Goal: Information Seeking & Learning: Learn about a topic

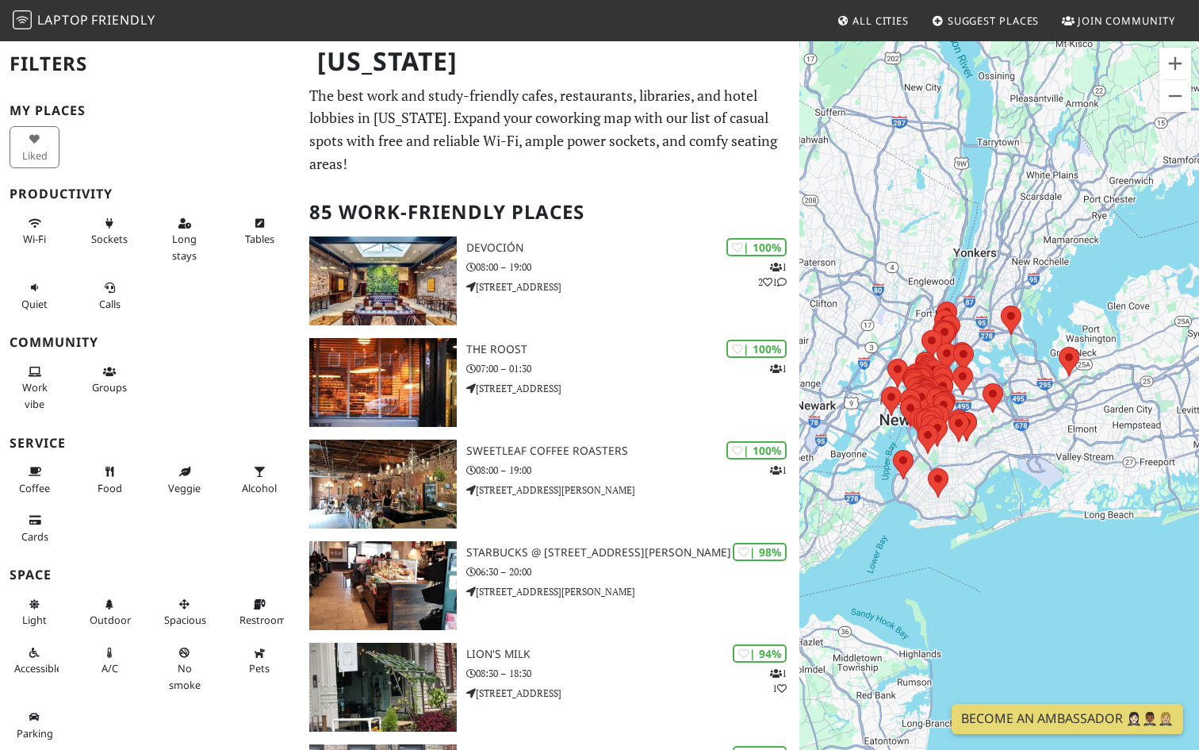
drag, startPoint x: 1072, startPoint y: 443, endPoint x: 1049, endPoint y: 443, distance: 22.2
click at [1049, 443] on div "To navigate, press the arrow keys." at bounding box center [1000, 415] width 400 height 750
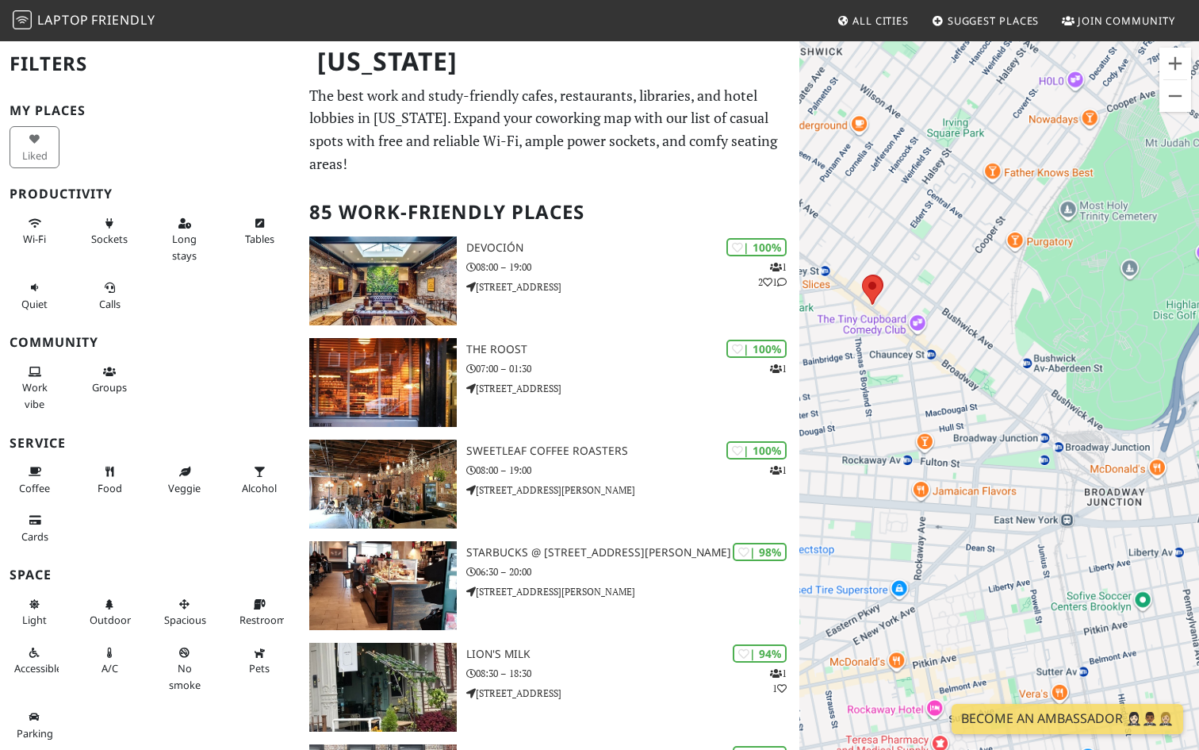
drag, startPoint x: 960, startPoint y: 435, endPoint x: 992, endPoint y: 307, distance: 132.5
click at [992, 307] on div "To navigate, press the arrow keys." at bounding box center [1000, 415] width 400 height 750
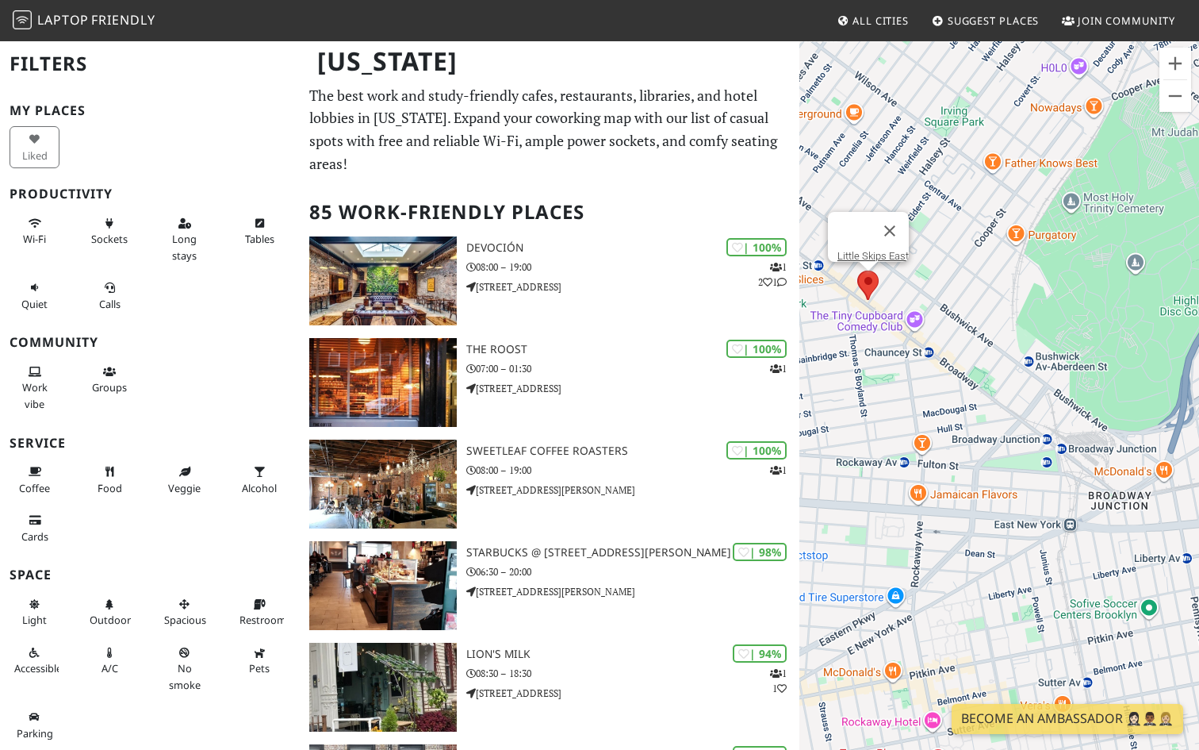
click at [870, 294] on div "To navigate, press the arrow keys. [GEOGRAPHIC_DATA]" at bounding box center [1000, 415] width 400 height 750
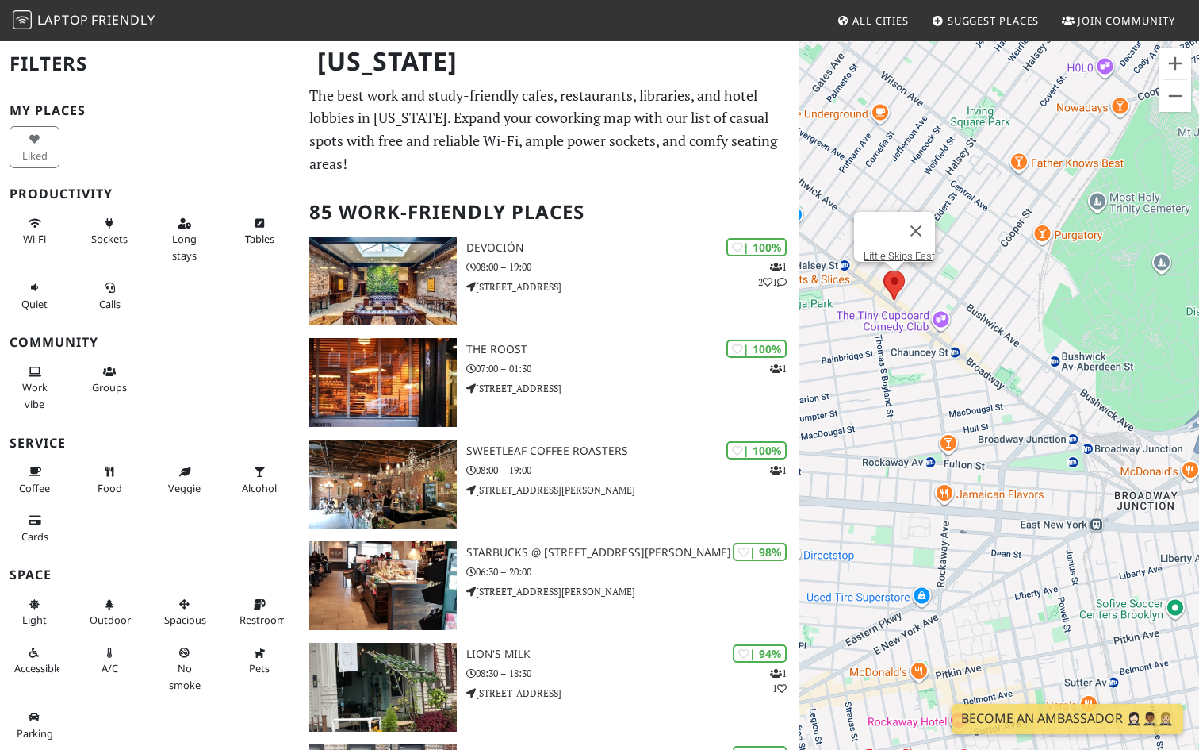
click at [884, 270] on area at bounding box center [884, 270] width 0 height 0
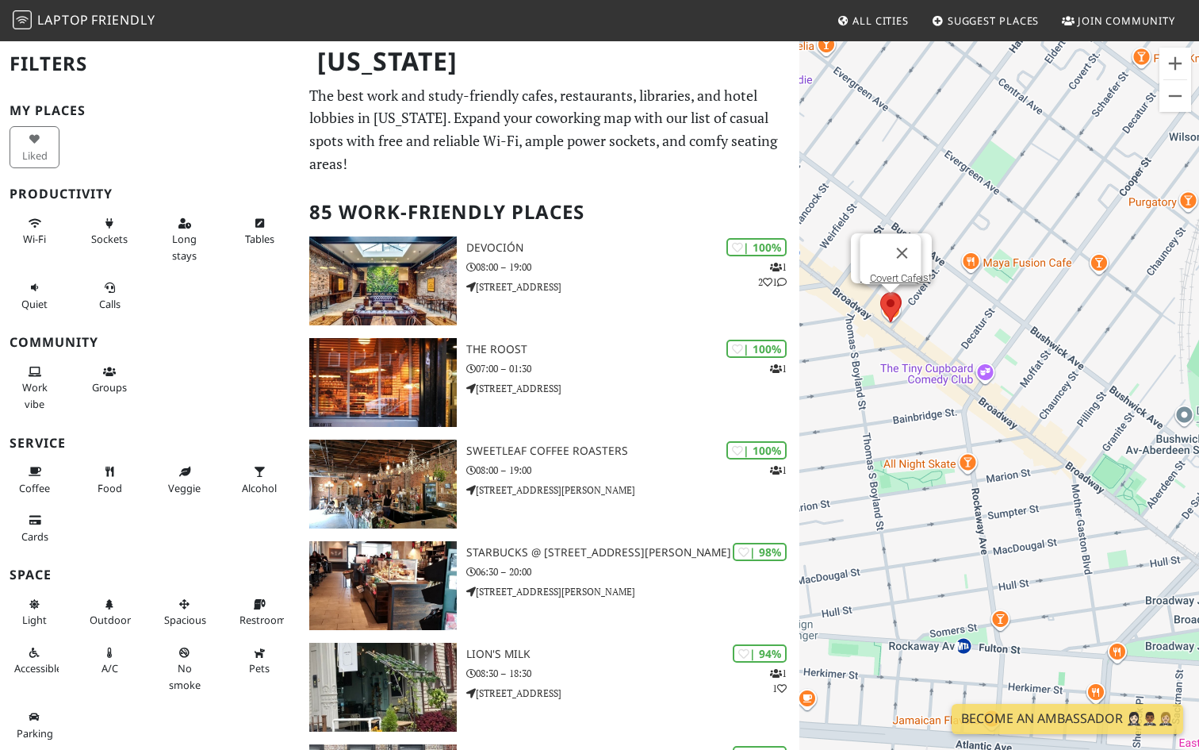
click at [880, 293] on area at bounding box center [880, 293] width 0 height 0
click at [890, 272] on link "Covert Cafe" at bounding box center [896, 278] width 52 height 12
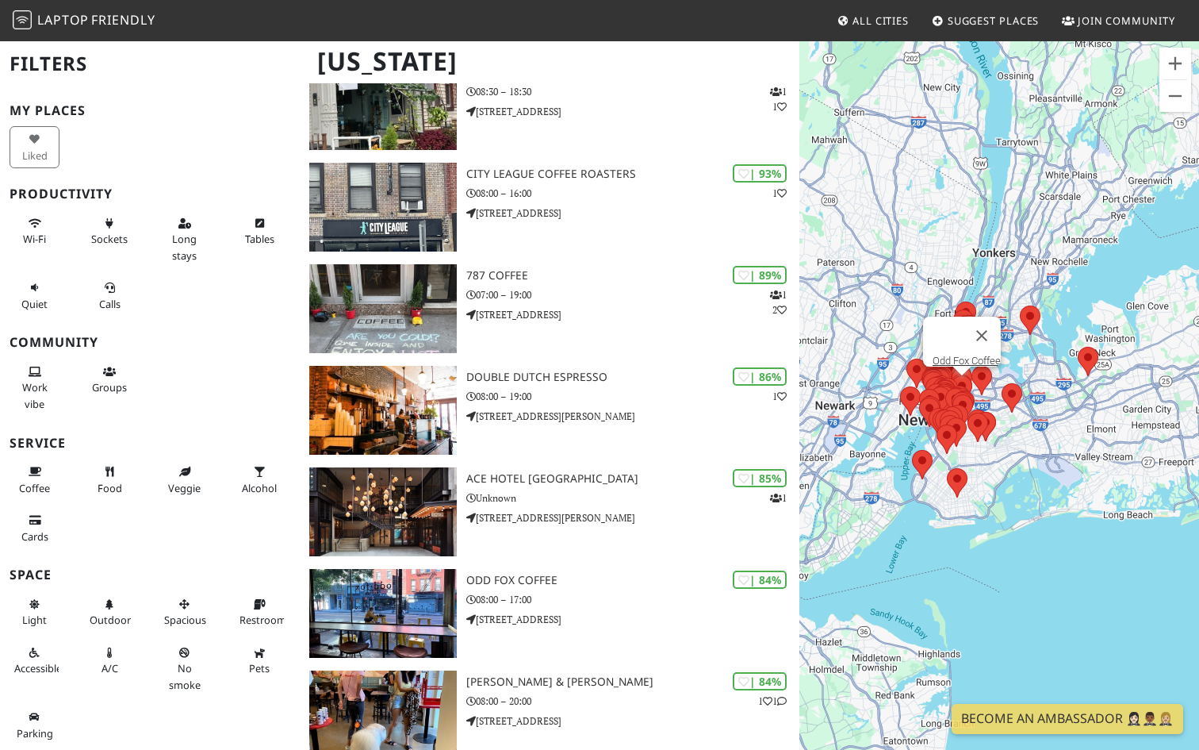
scroll to position [760, 0]
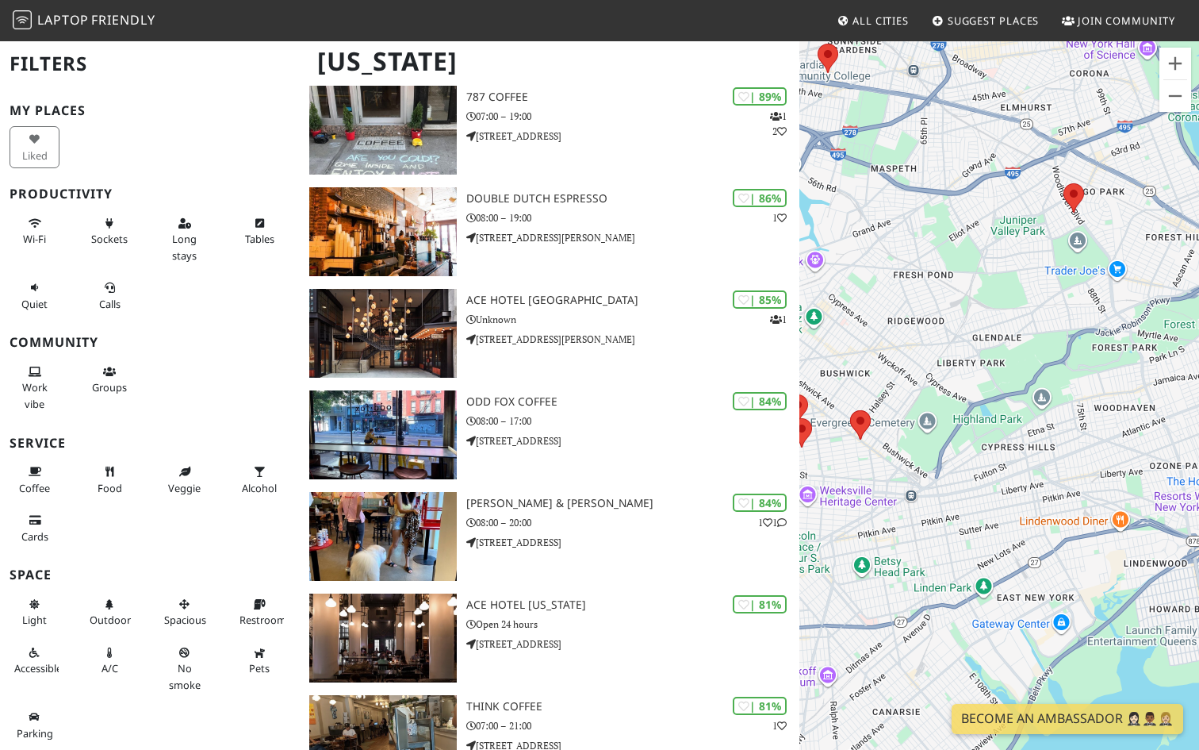
drag, startPoint x: 980, startPoint y: 428, endPoint x: 1103, endPoint y: 396, distance: 127.0
click at [1103, 397] on div "To navigate, press the arrow keys." at bounding box center [1000, 415] width 400 height 750
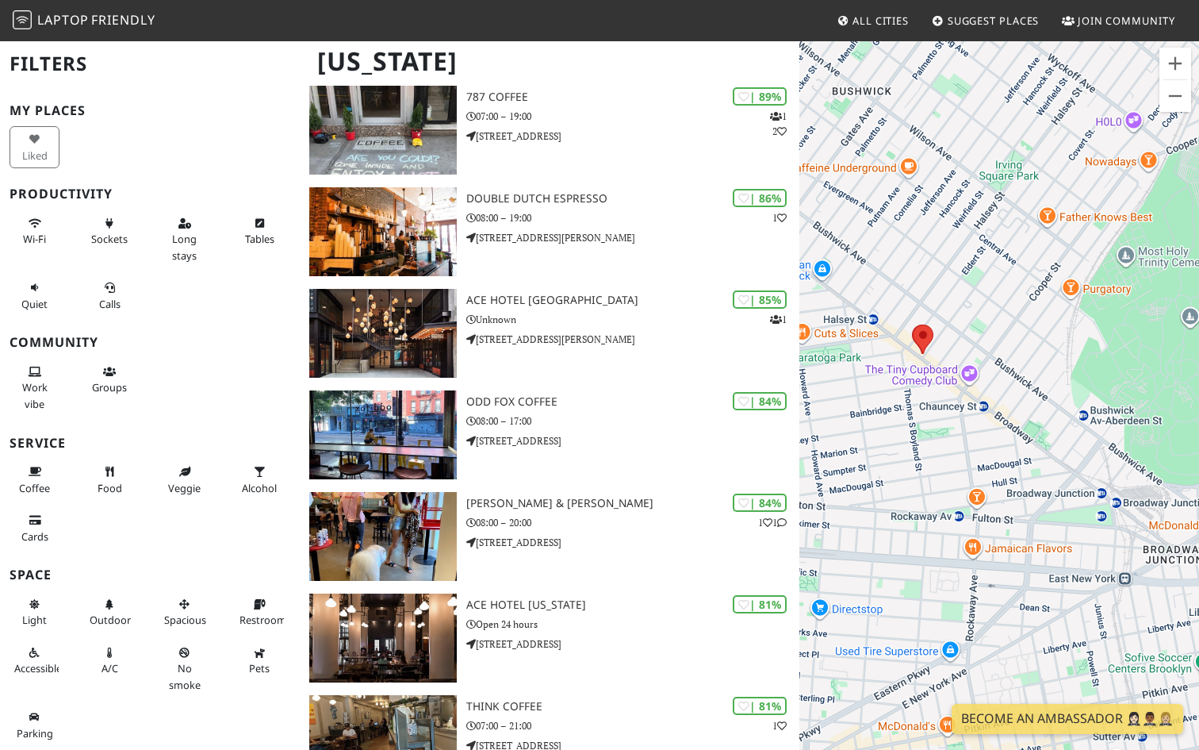
drag, startPoint x: 925, startPoint y: 428, endPoint x: 881, endPoint y: 344, distance: 94.0
click at [882, 344] on div "To navigate, press the arrow keys." at bounding box center [1000, 415] width 400 height 750
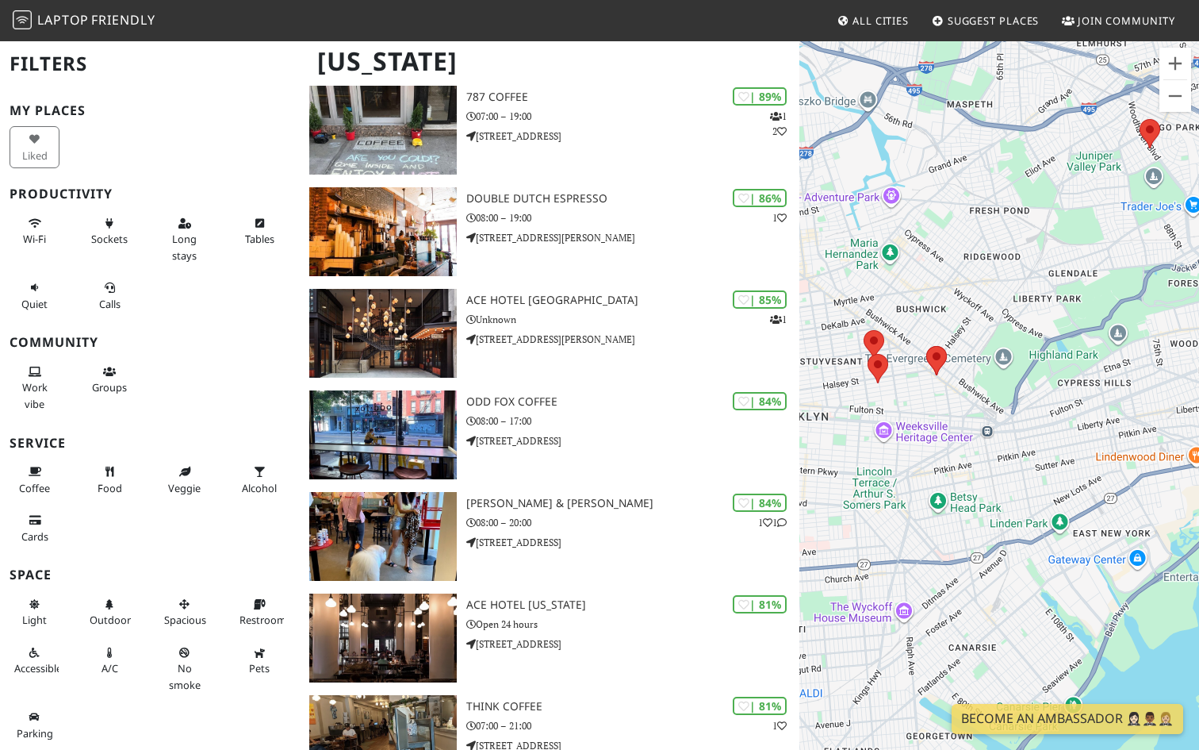
click at [868, 354] on area at bounding box center [868, 354] width 0 height 0
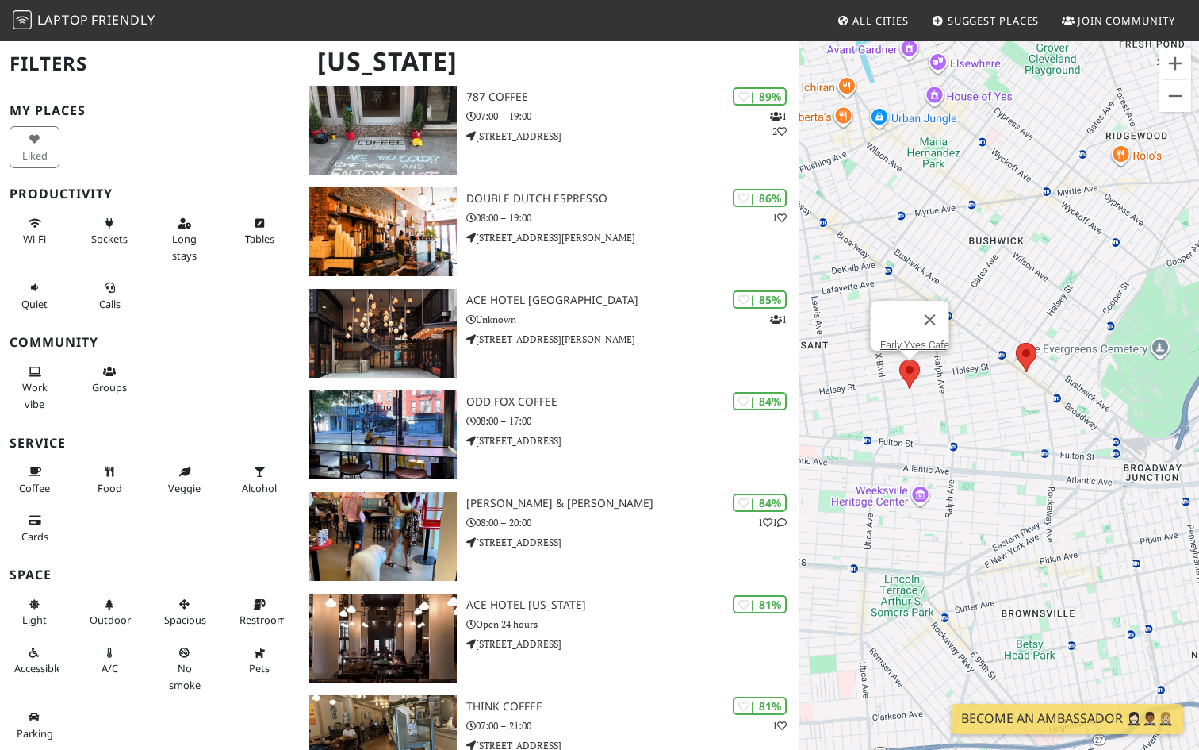
click at [884, 405] on div "To navigate, press the arrow keys. Early Yves Cafe" at bounding box center [1000, 415] width 400 height 750
click at [991, 409] on div "To navigate, press the arrow keys. Early Yves Cafe" at bounding box center [1000, 415] width 400 height 750
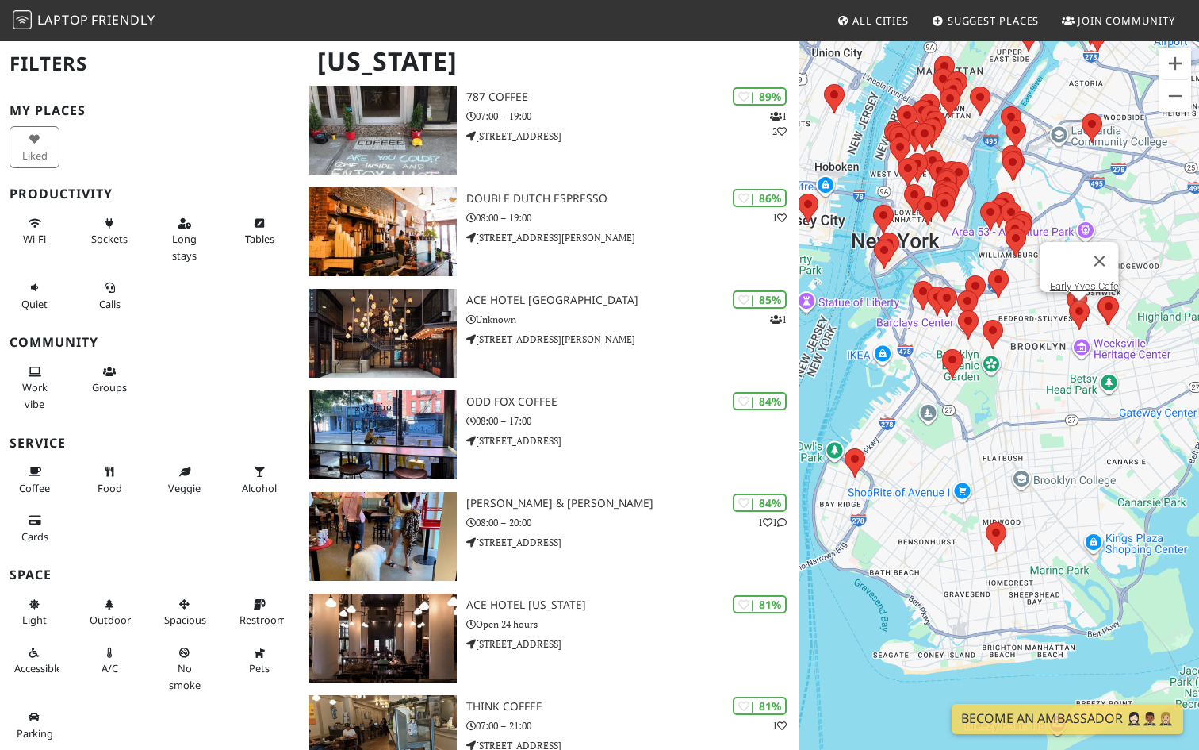
drag, startPoint x: 946, startPoint y: 214, endPoint x: 949, endPoint y: 385, distance: 170.6
click at [949, 385] on div "To navigate, press the arrow keys. Early Yves Cafe" at bounding box center [1000, 415] width 400 height 750
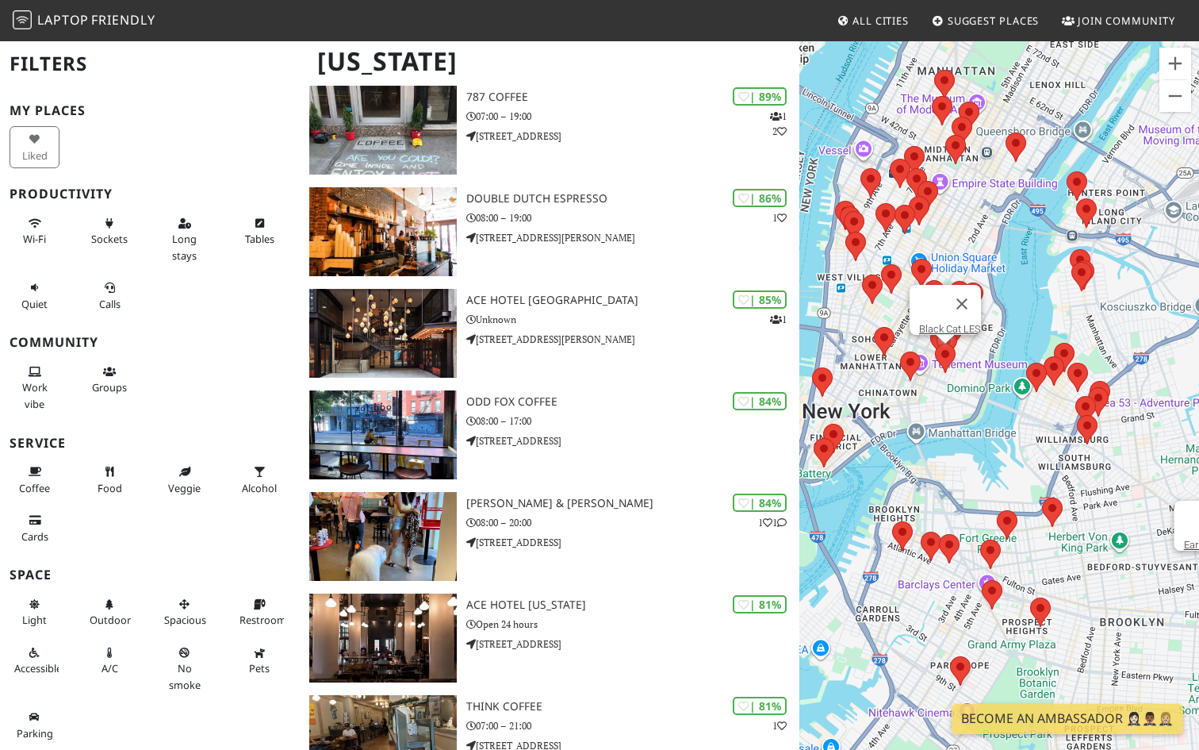
click at [935, 343] on area at bounding box center [935, 343] width 0 height 0
click at [900, 351] on area at bounding box center [900, 351] width 0 height 0
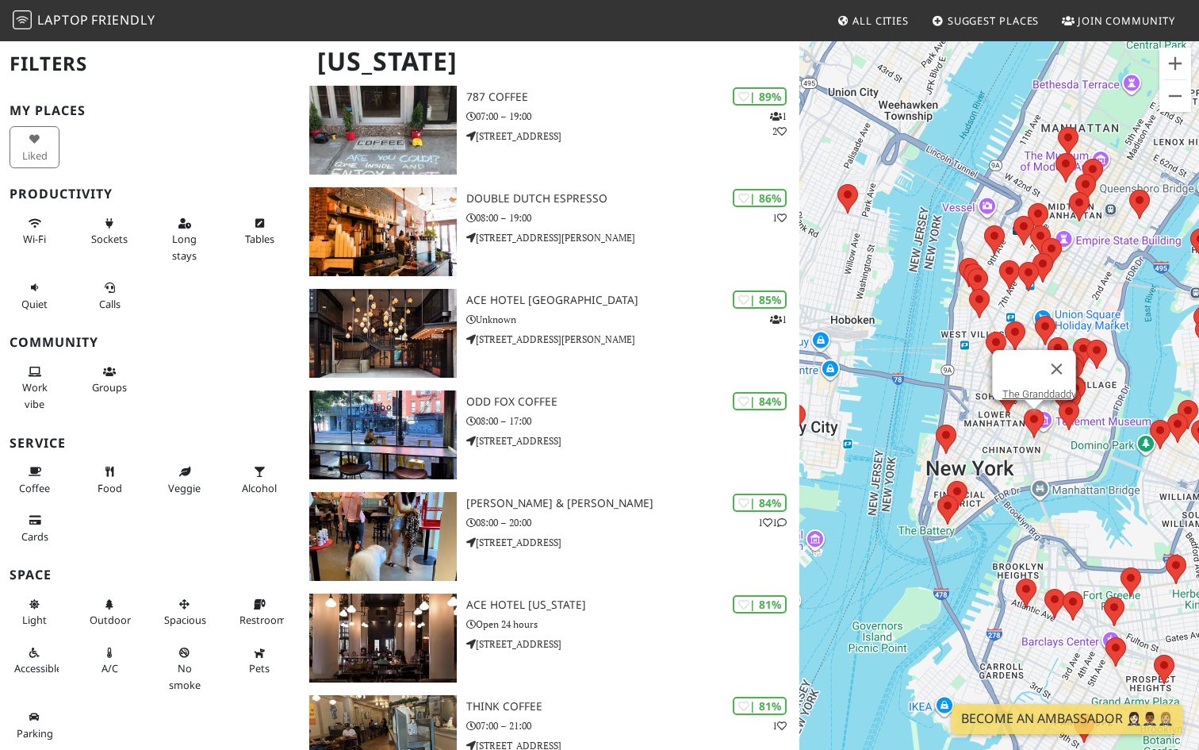
drag, startPoint x: 907, startPoint y: 363, endPoint x: 1033, endPoint y: 420, distance: 138.1
click at [1024, 408] on area at bounding box center [1024, 408] width 0 height 0
click at [979, 451] on div "To navigate, press the arrow keys. The Granddaddy" at bounding box center [1000, 415] width 400 height 750
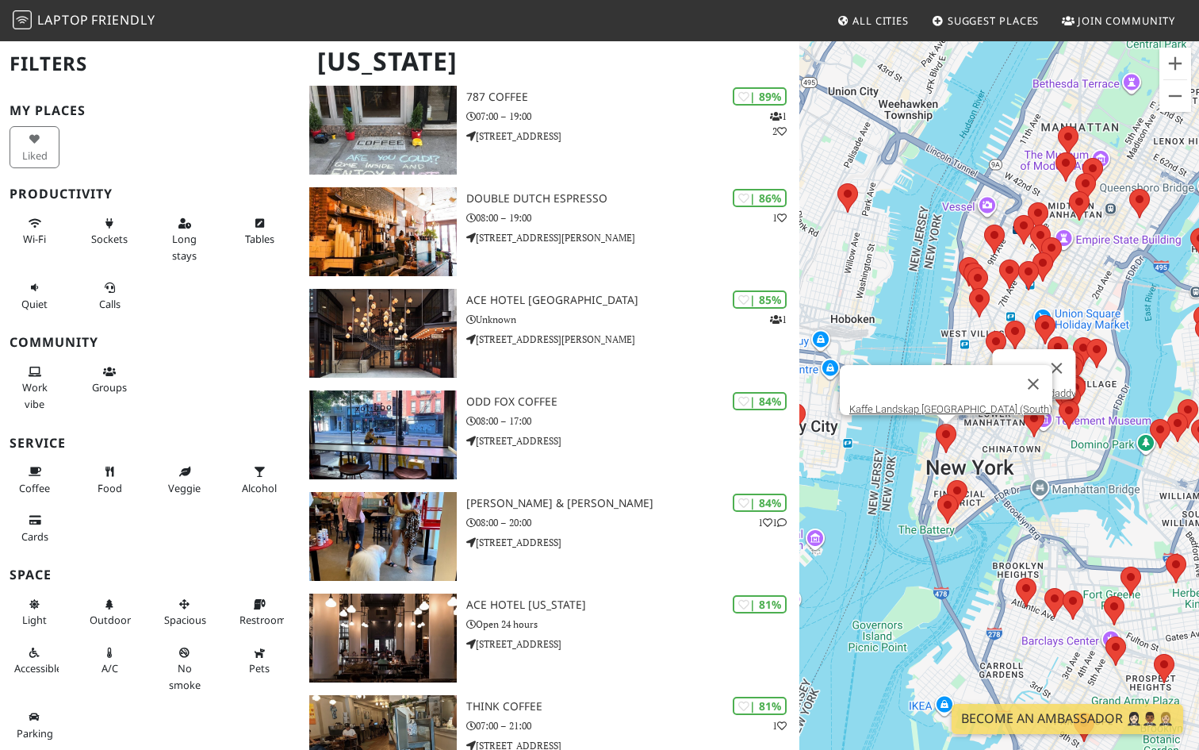
click at [936, 424] on area at bounding box center [936, 424] width 0 height 0
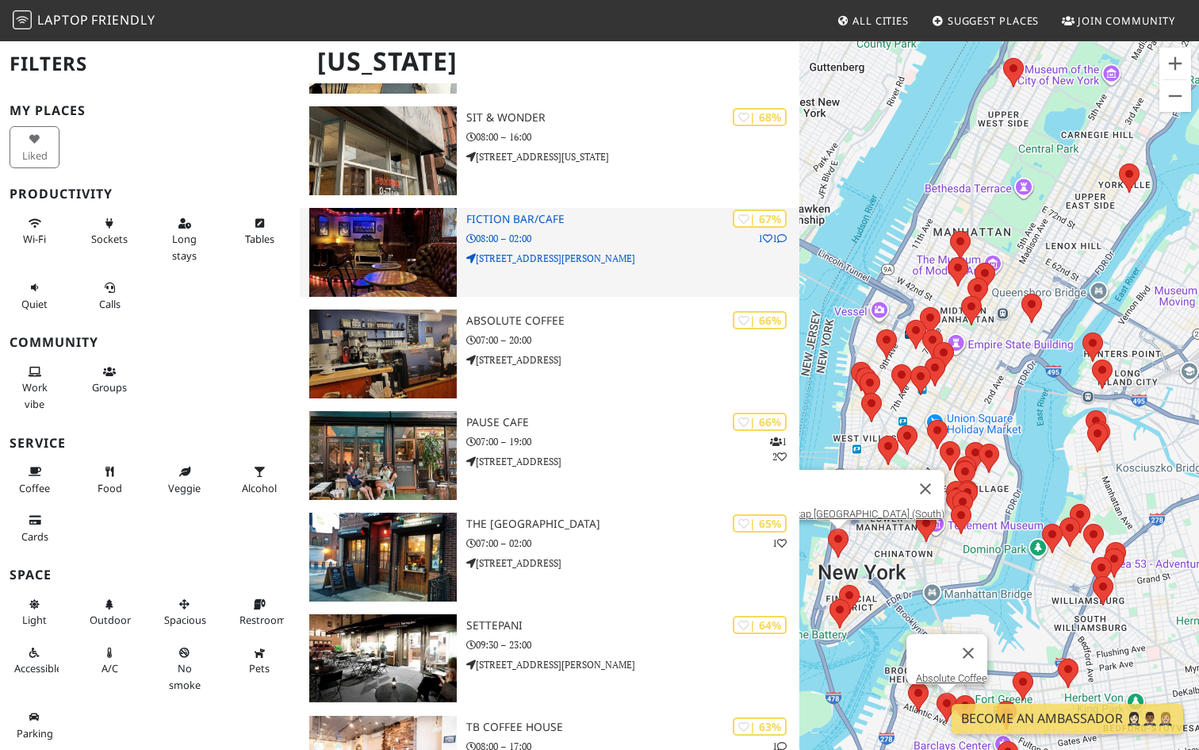
scroll to position [3190, 0]
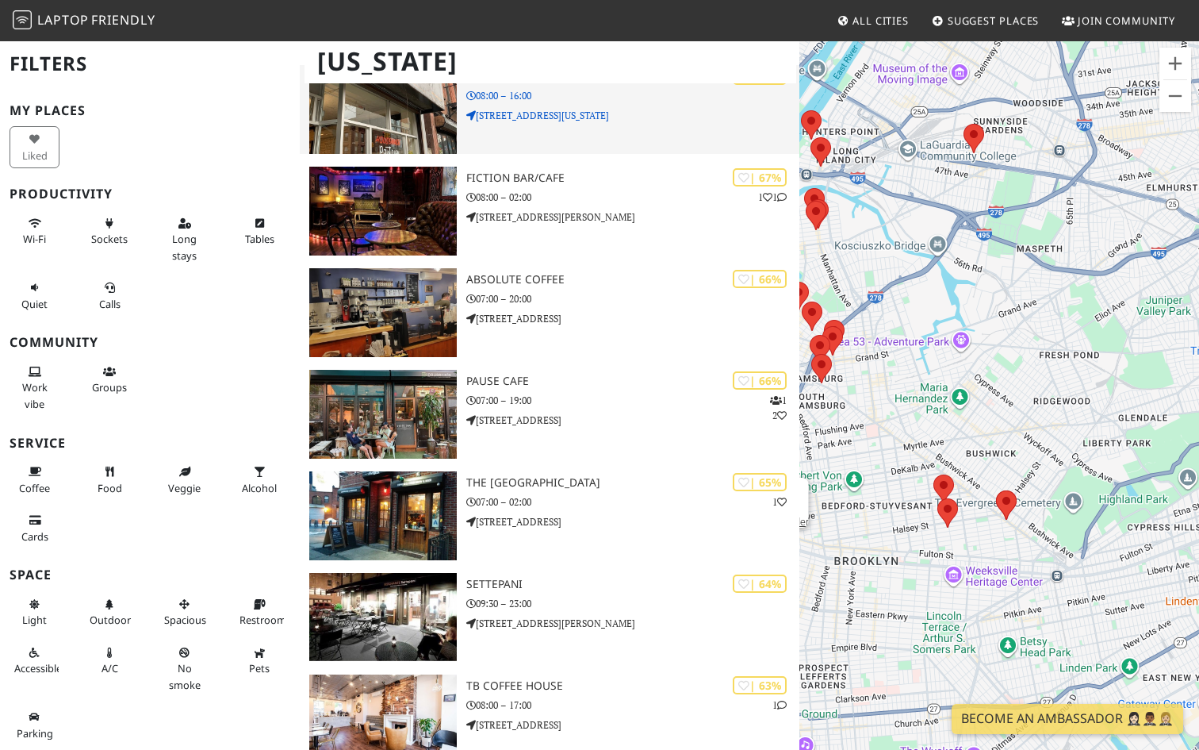
drag, startPoint x: 919, startPoint y: 536, endPoint x: 654, endPoint y: 151, distance: 467.7
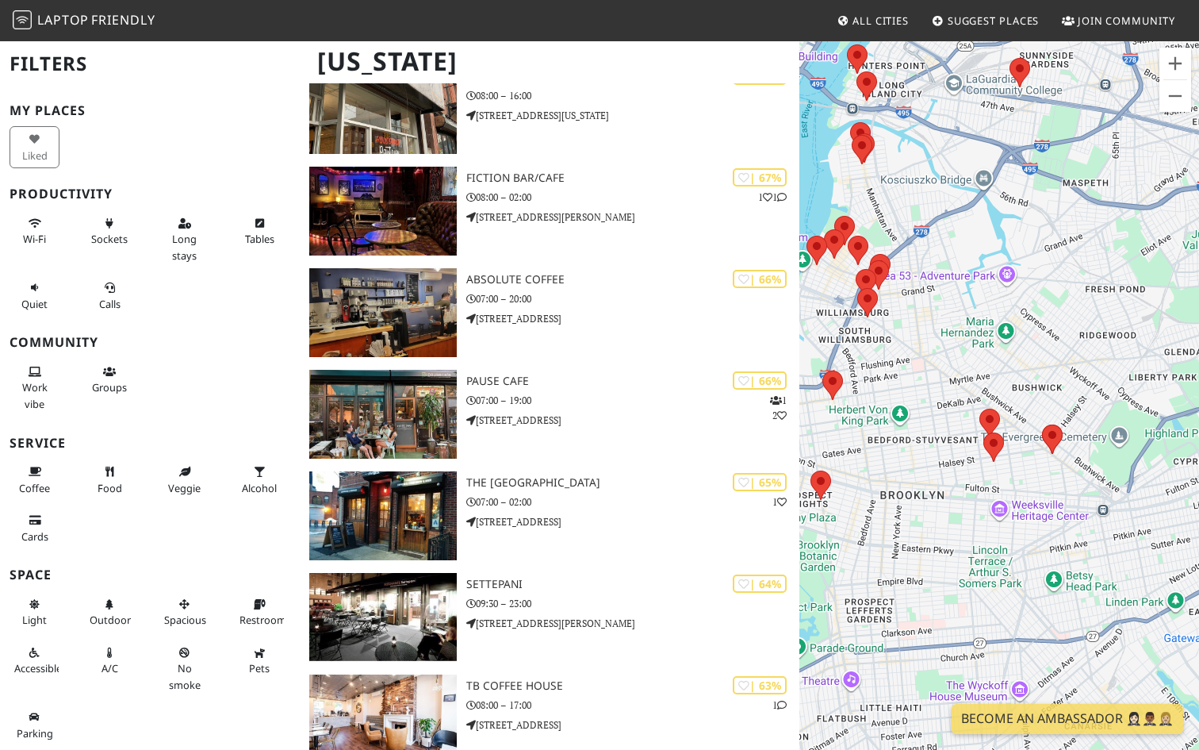
drag, startPoint x: 935, startPoint y: 431, endPoint x: 836, endPoint y: 354, distance: 126.0
click at [842, 355] on div "To navigate, press the arrow keys. Kaffe Landskap [GEOGRAPHIC_DATA] (South)" at bounding box center [1000, 415] width 400 height 750
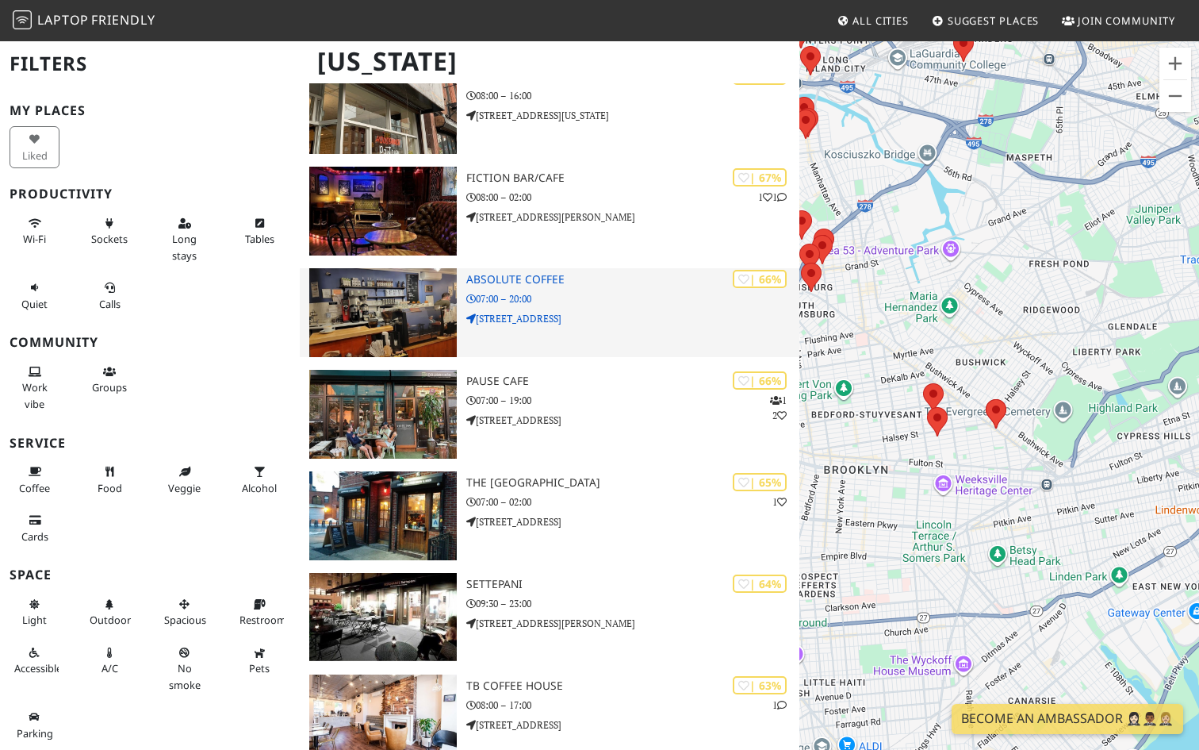
drag, startPoint x: 815, startPoint y: 332, endPoint x: 791, endPoint y: 294, distance: 44.2
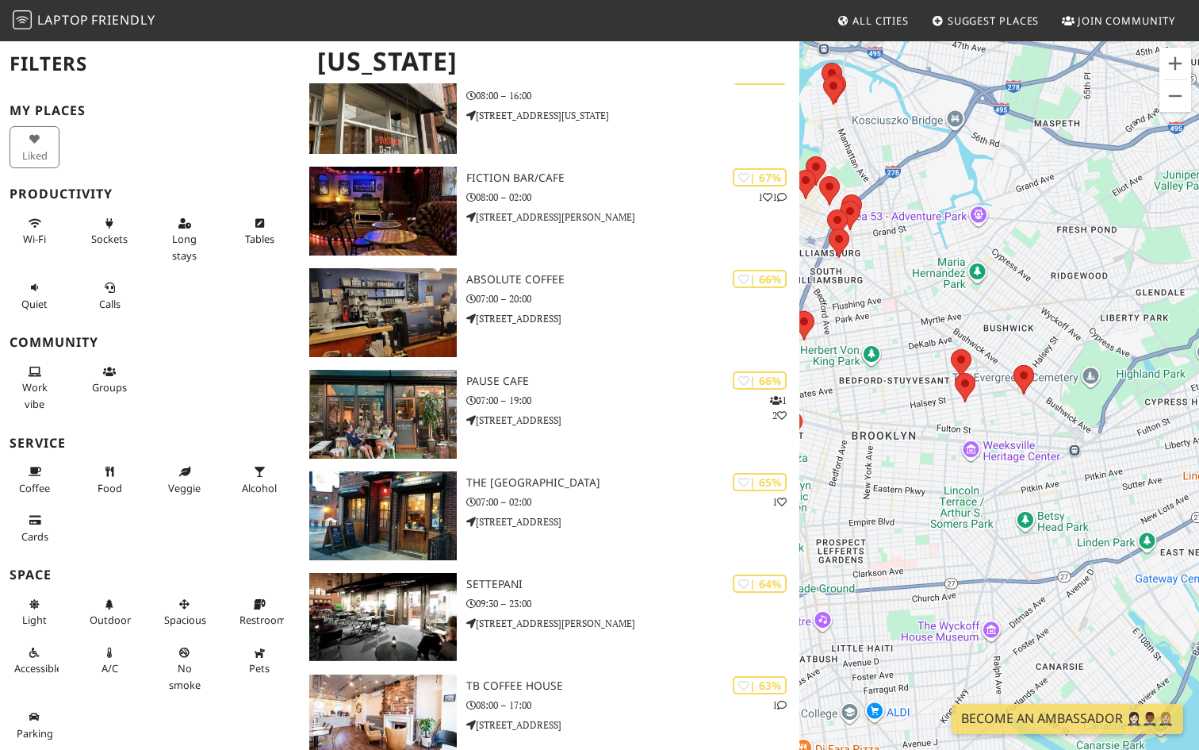
drag, startPoint x: 1171, startPoint y: 471, endPoint x: 933, endPoint y: 457, distance: 238.4
click at [933, 457] on div "To navigate, press the arrow keys. Kaffe Landskap [GEOGRAPHIC_DATA] (South)" at bounding box center [1000, 415] width 400 height 750
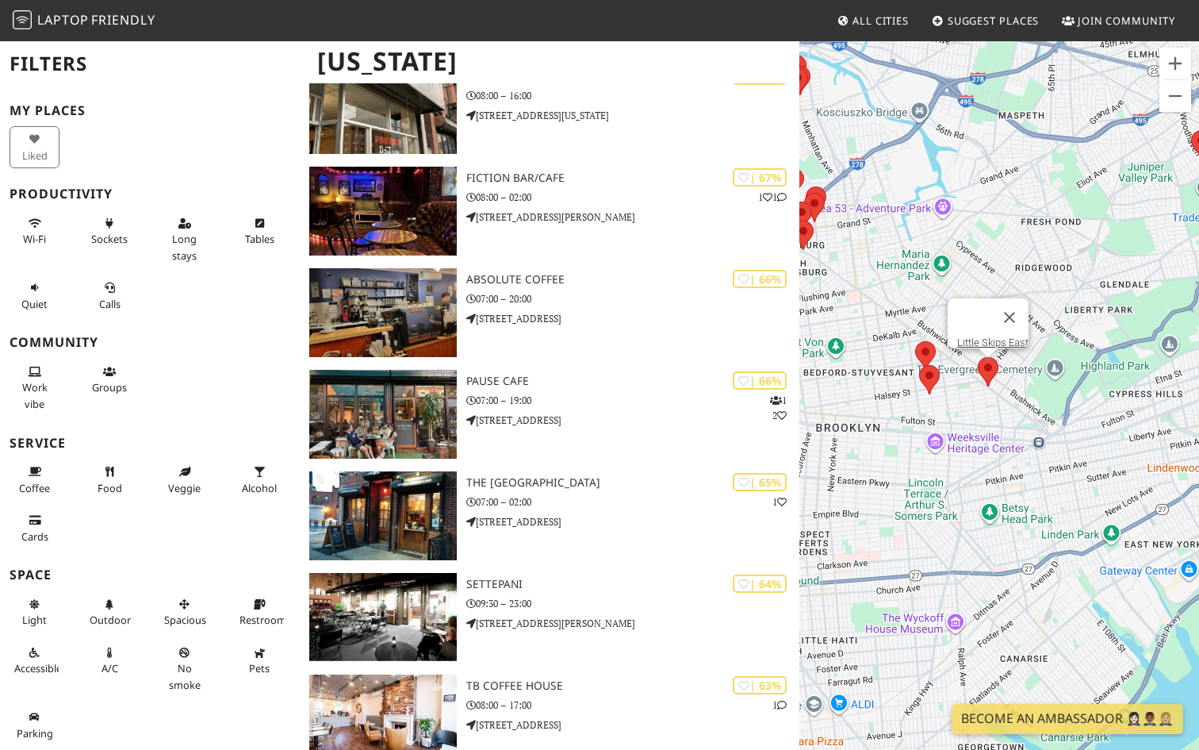
click at [978, 357] on area at bounding box center [978, 357] width 0 height 0
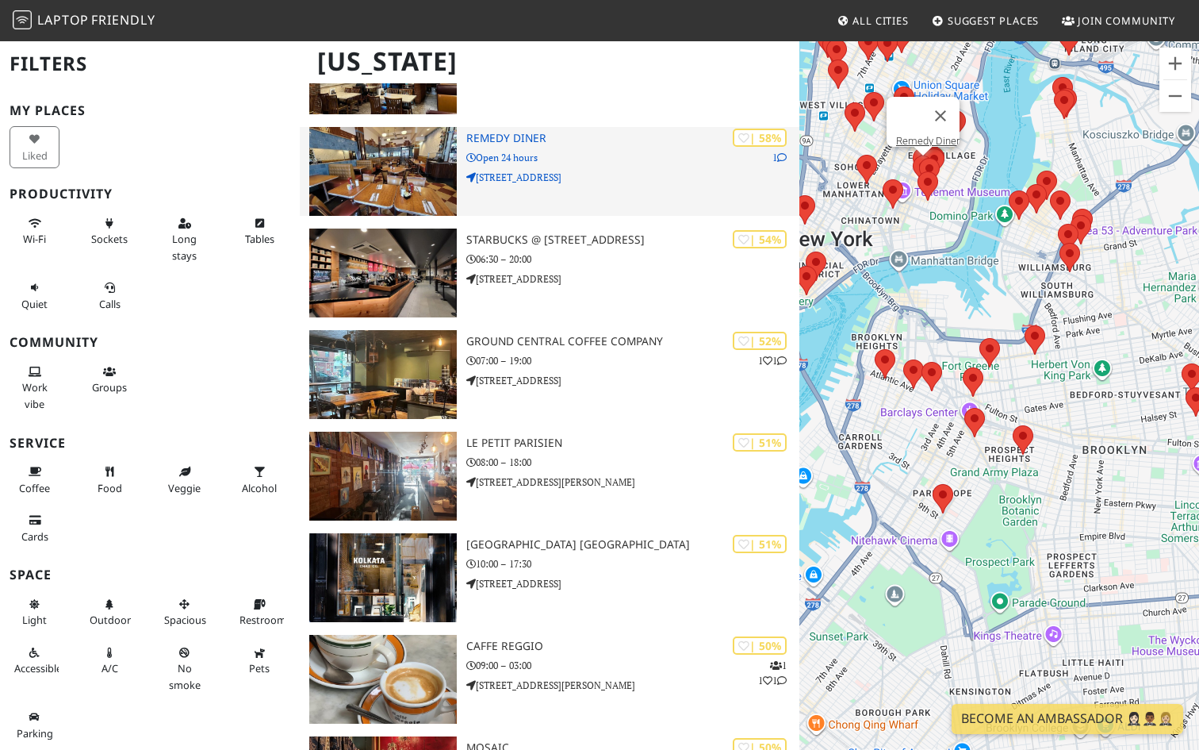
scroll to position [4182, 0]
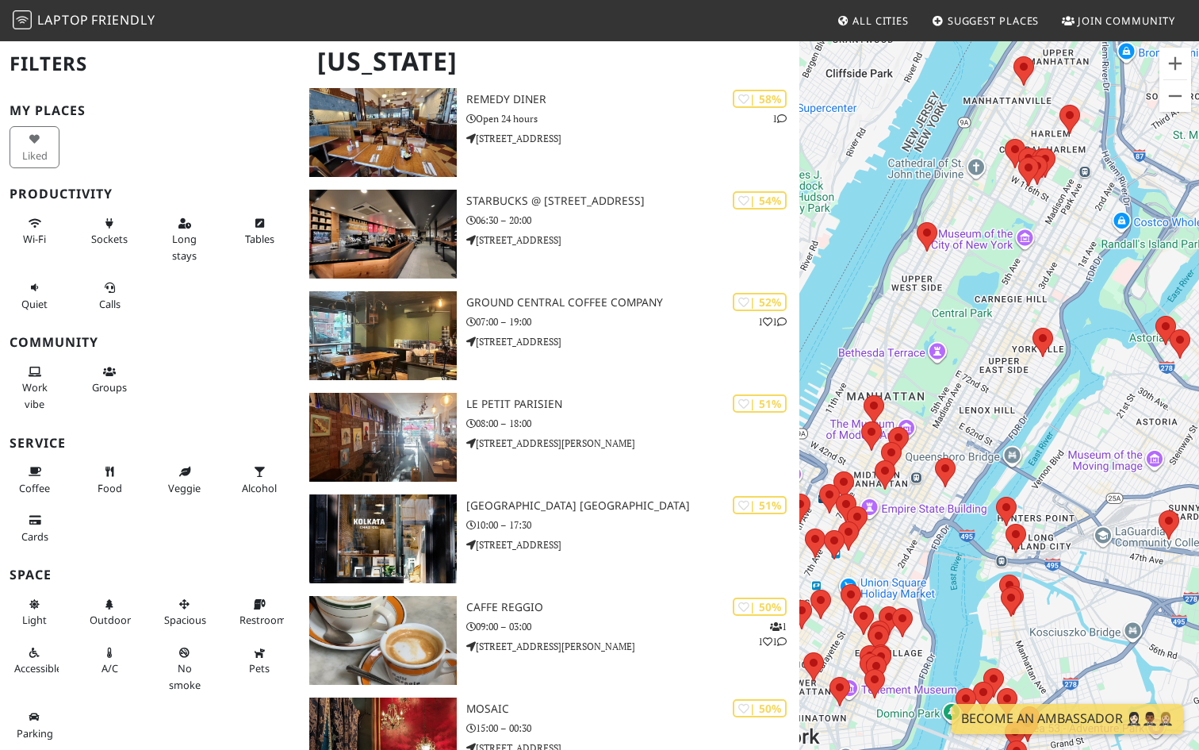
drag, startPoint x: 974, startPoint y: 128, endPoint x: 861, endPoint y: 339, distance: 239.2
click at [864, 339] on div "To navigate, press the arrow keys. [GEOGRAPHIC_DATA]" at bounding box center [1000, 415] width 400 height 750
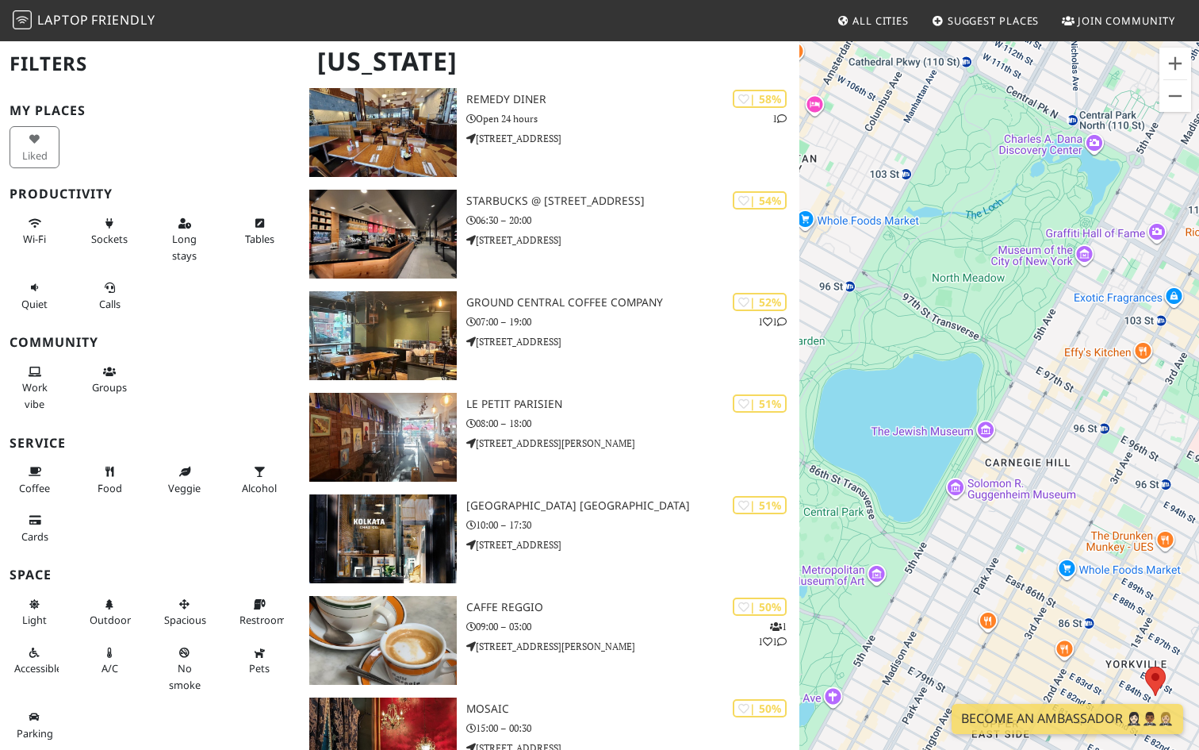
drag, startPoint x: 949, startPoint y: 323, endPoint x: 898, endPoint y: 266, distance: 76.9
click at [898, 264] on div "To navigate, press the arrow keys. [GEOGRAPHIC_DATA]" at bounding box center [1000, 415] width 400 height 750
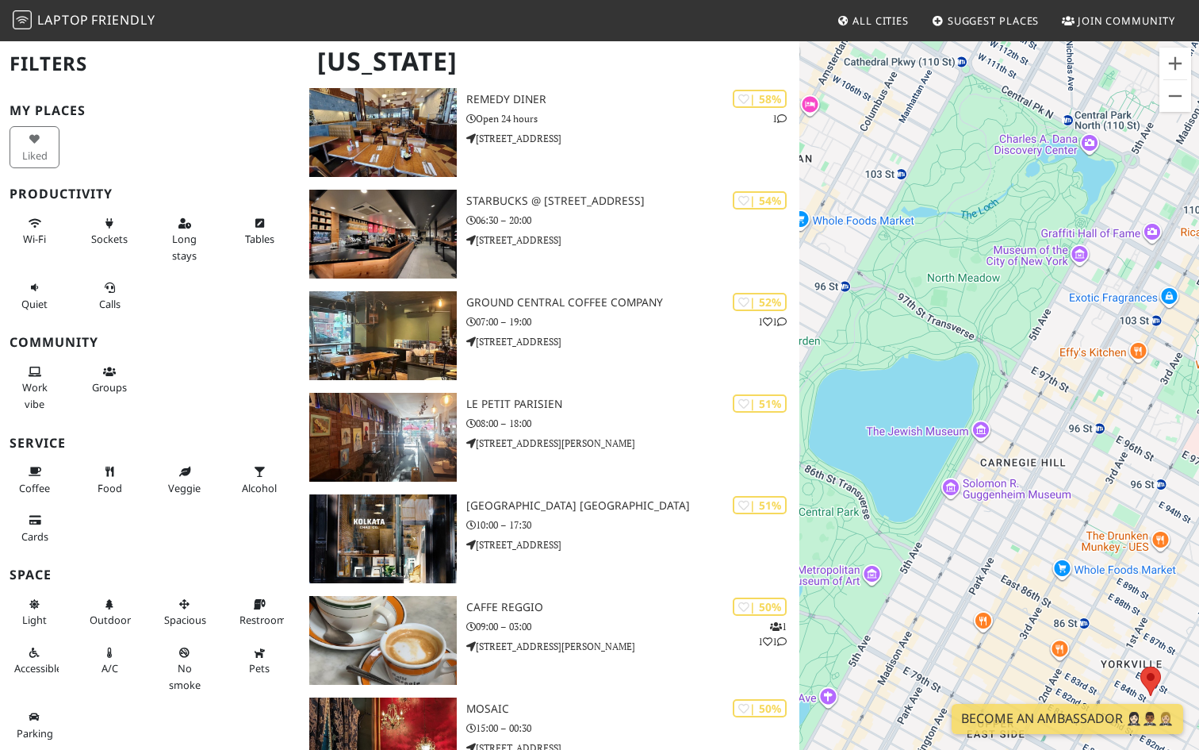
click at [1083, 260] on div "To navigate, press the arrow keys. [GEOGRAPHIC_DATA]" at bounding box center [1000, 415] width 400 height 750
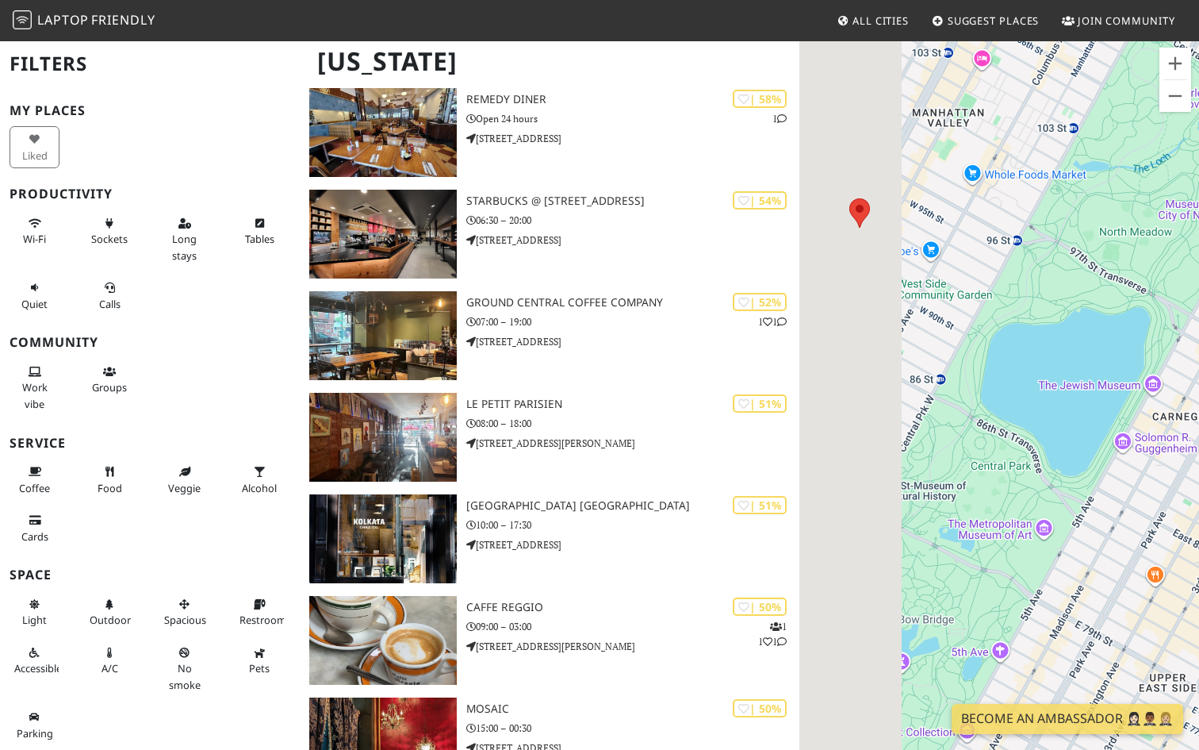
drag, startPoint x: 923, startPoint y: 269, endPoint x: 1107, endPoint y: 223, distance: 189.7
click at [1107, 223] on div "To navigate, press the arrow keys. [GEOGRAPHIC_DATA]" at bounding box center [1000, 415] width 400 height 750
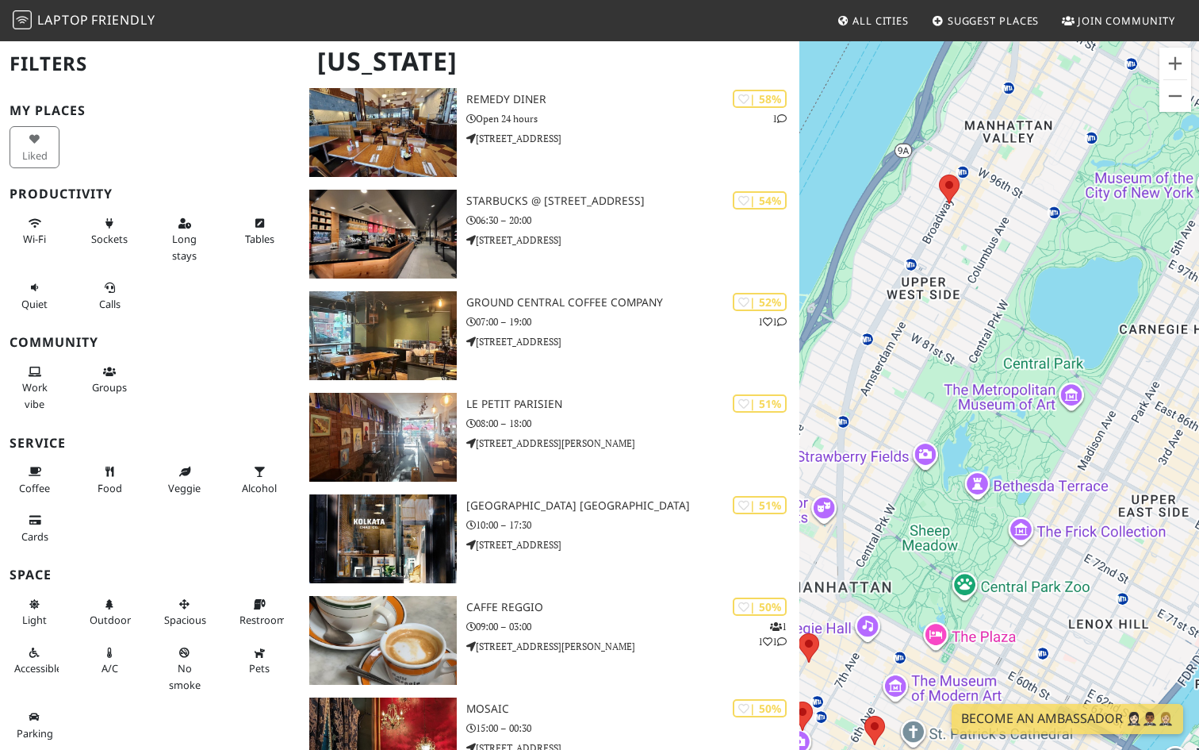
drag, startPoint x: 929, startPoint y: 418, endPoint x: 1016, endPoint y: 290, distance: 155.3
click at [1016, 290] on div "To navigate, press the arrow keys. [GEOGRAPHIC_DATA]" at bounding box center [1000, 415] width 400 height 750
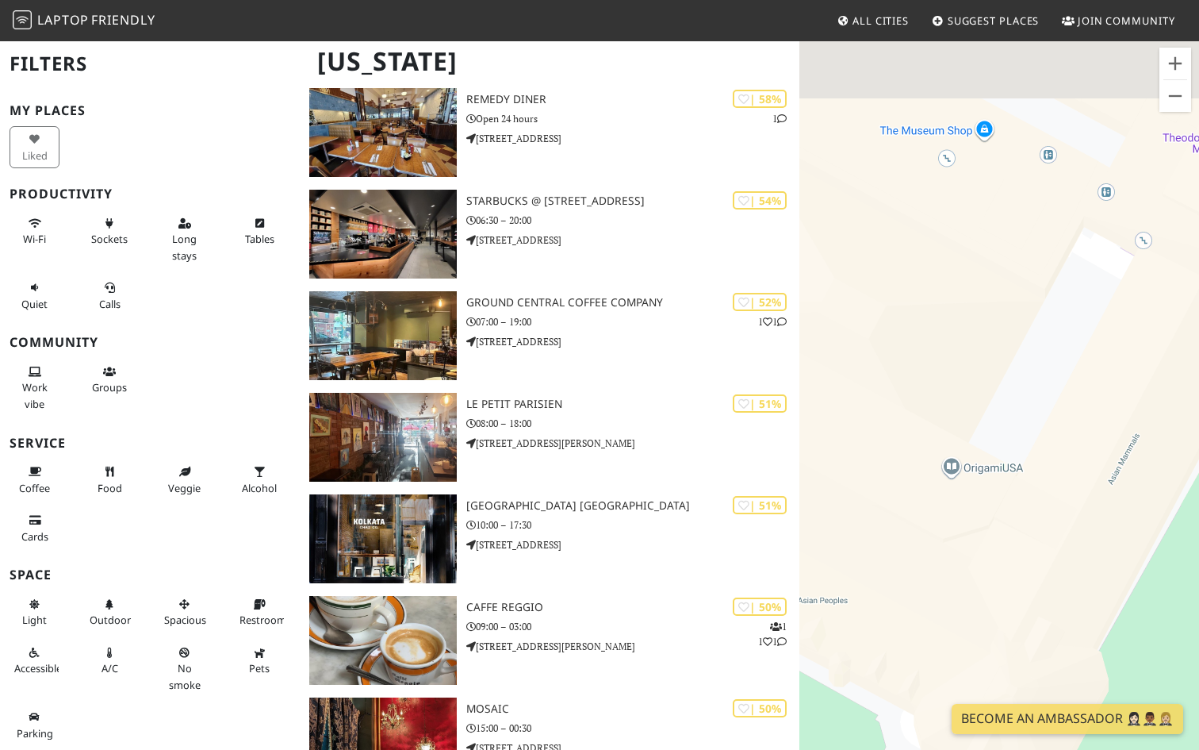
drag, startPoint x: 958, startPoint y: 196, endPoint x: 959, endPoint y: 365, distance: 168.9
click at [959, 362] on div "To navigate, press the arrow keys. [GEOGRAPHIC_DATA]" at bounding box center [1000, 415] width 400 height 750
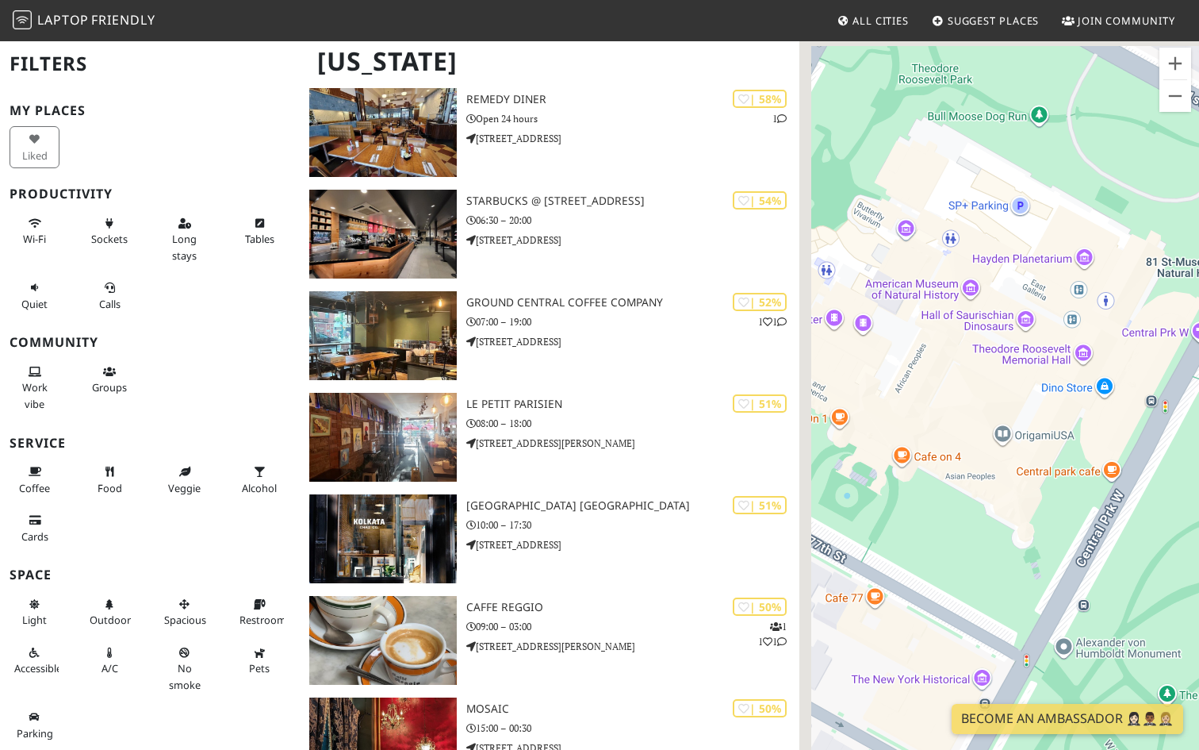
drag, startPoint x: 959, startPoint y: 365, endPoint x: 1011, endPoint y: 394, distance: 60.0
click at [1011, 394] on div "To navigate, press the arrow keys. [GEOGRAPHIC_DATA]" at bounding box center [1000, 415] width 400 height 750
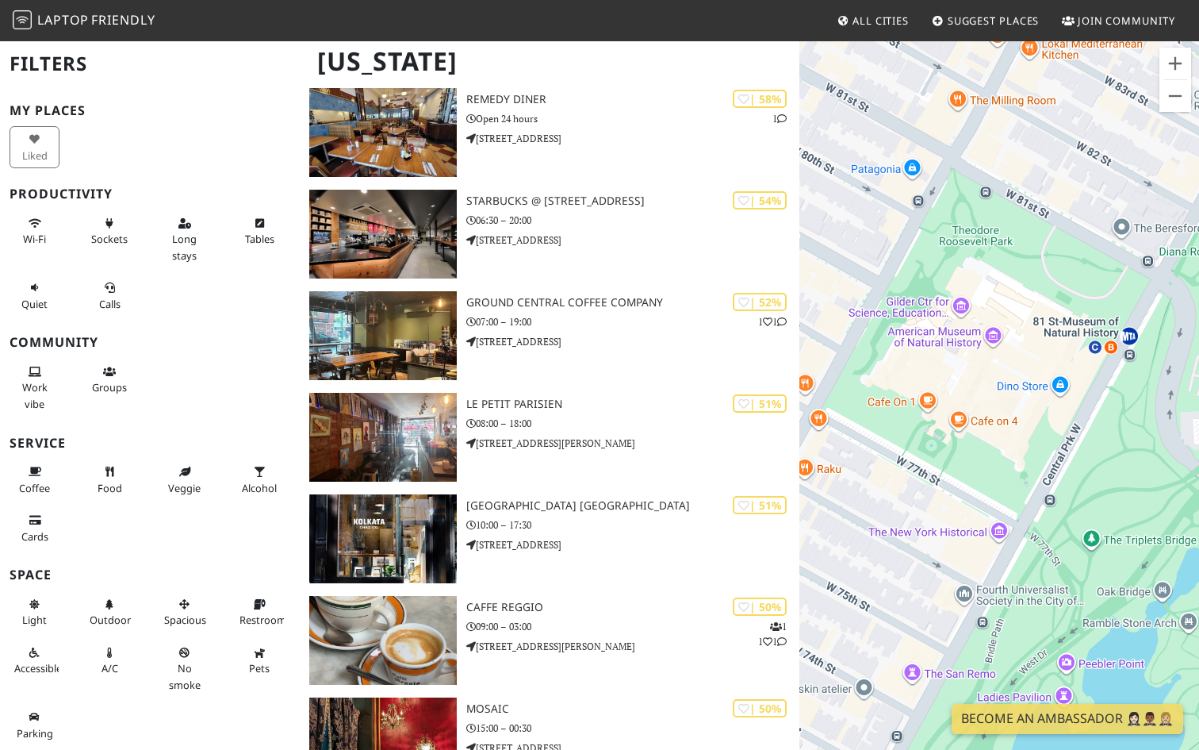
drag, startPoint x: 959, startPoint y: 353, endPoint x: 968, endPoint y: 353, distance: 8.7
click at [968, 353] on div "To navigate, press the arrow keys. [GEOGRAPHIC_DATA]" at bounding box center [1000, 415] width 400 height 750
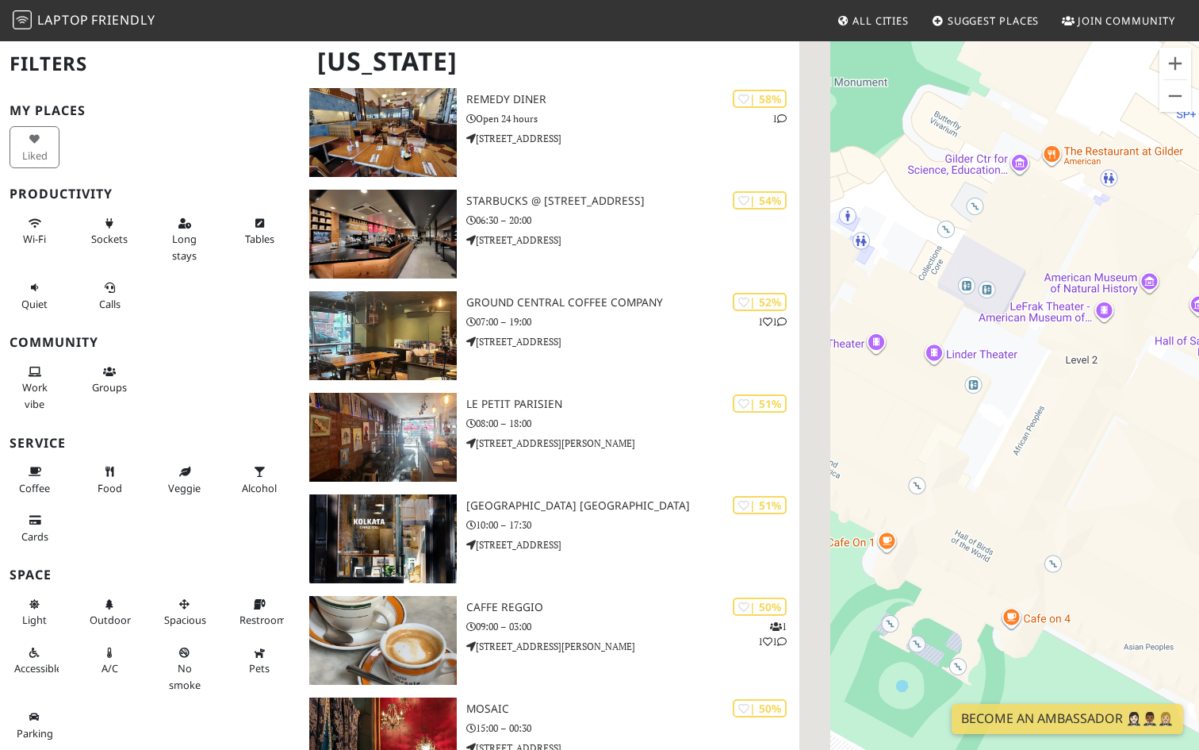
drag, startPoint x: 969, startPoint y: 416, endPoint x: 1054, endPoint y: 347, distance: 109.9
click at [1054, 347] on div "To navigate, press the arrow keys. [GEOGRAPHIC_DATA]" at bounding box center [1000, 415] width 400 height 750
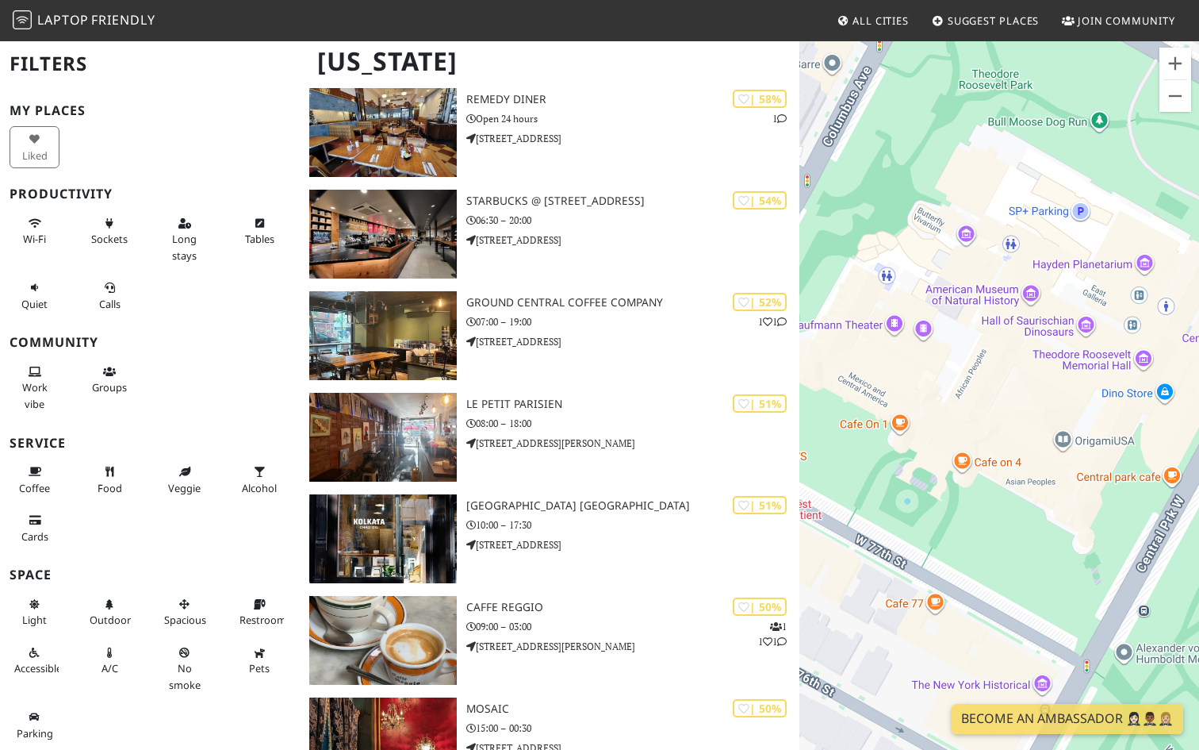
drag, startPoint x: 980, startPoint y: 389, endPoint x: 871, endPoint y: 387, distance: 108.7
click at [871, 387] on div "To navigate, press the arrow keys. [GEOGRAPHIC_DATA]" at bounding box center [1000, 415] width 400 height 750
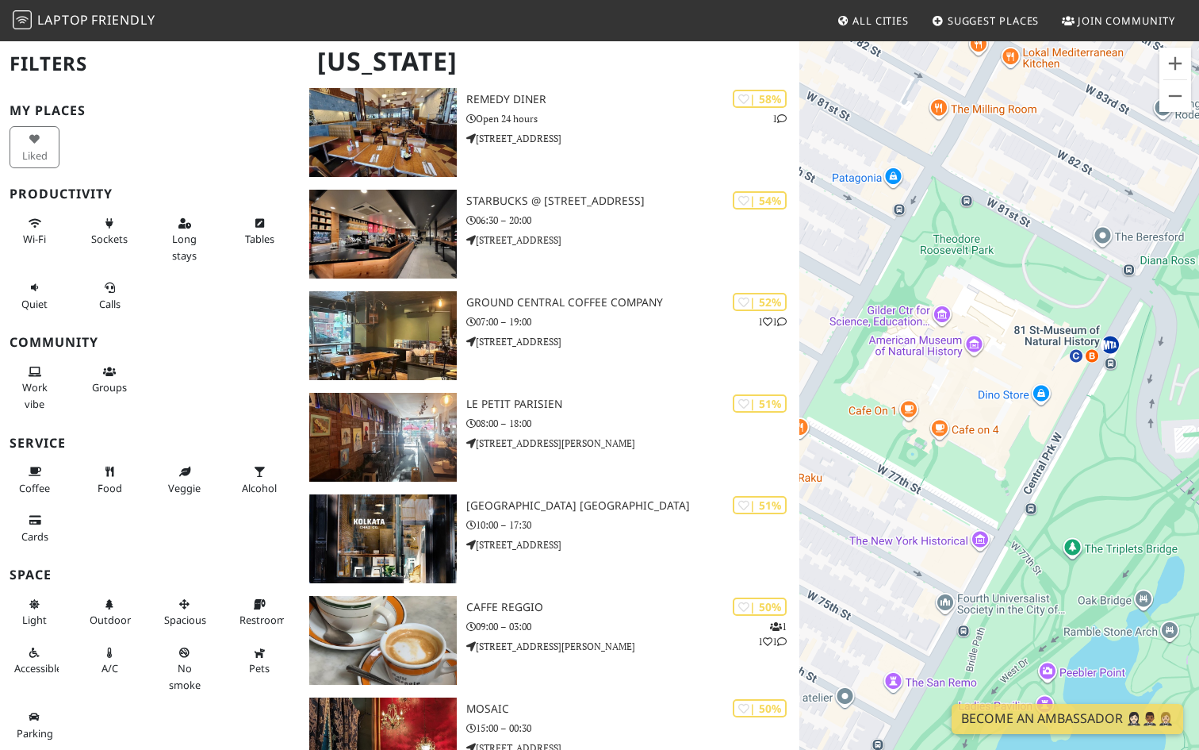
drag, startPoint x: 1072, startPoint y: 369, endPoint x: 1046, endPoint y: 377, distance: 26.6
click at [1046, 377] on div "To navigate, press the arrow keys. [GEOGRAPHIC_DATA]" at bounding box center [1000, 415] width 400 height 750
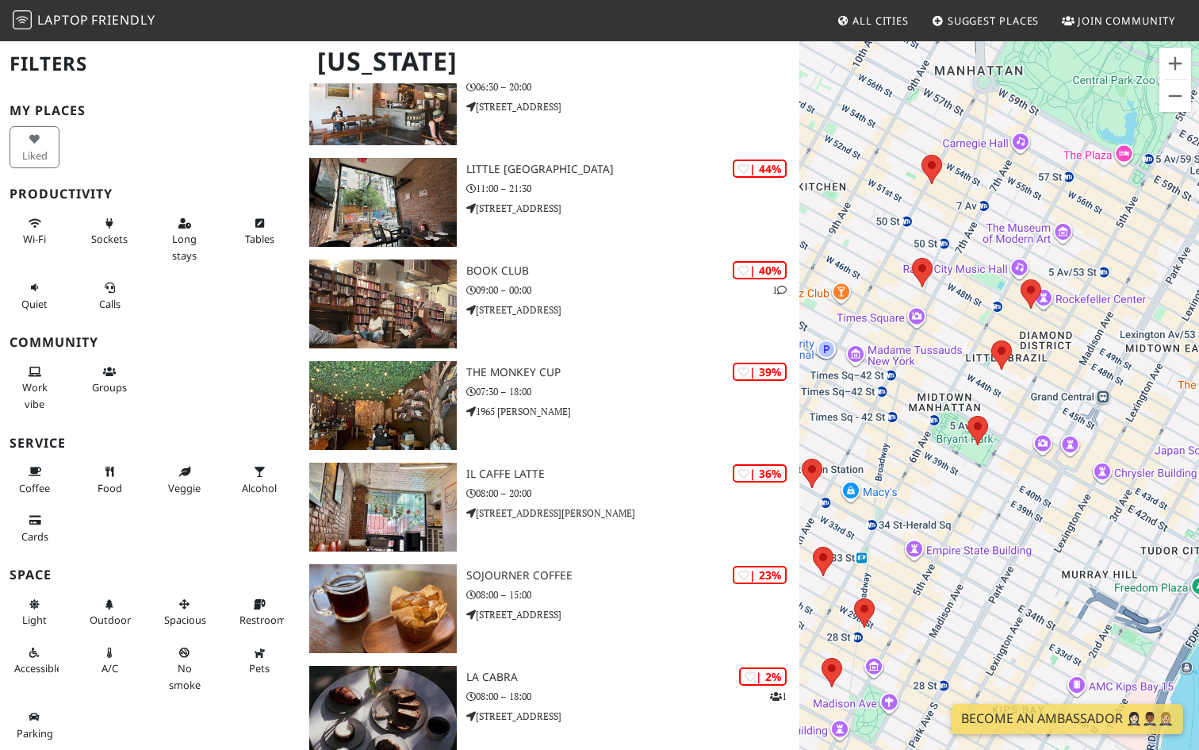
scroll to position [4999, 0]
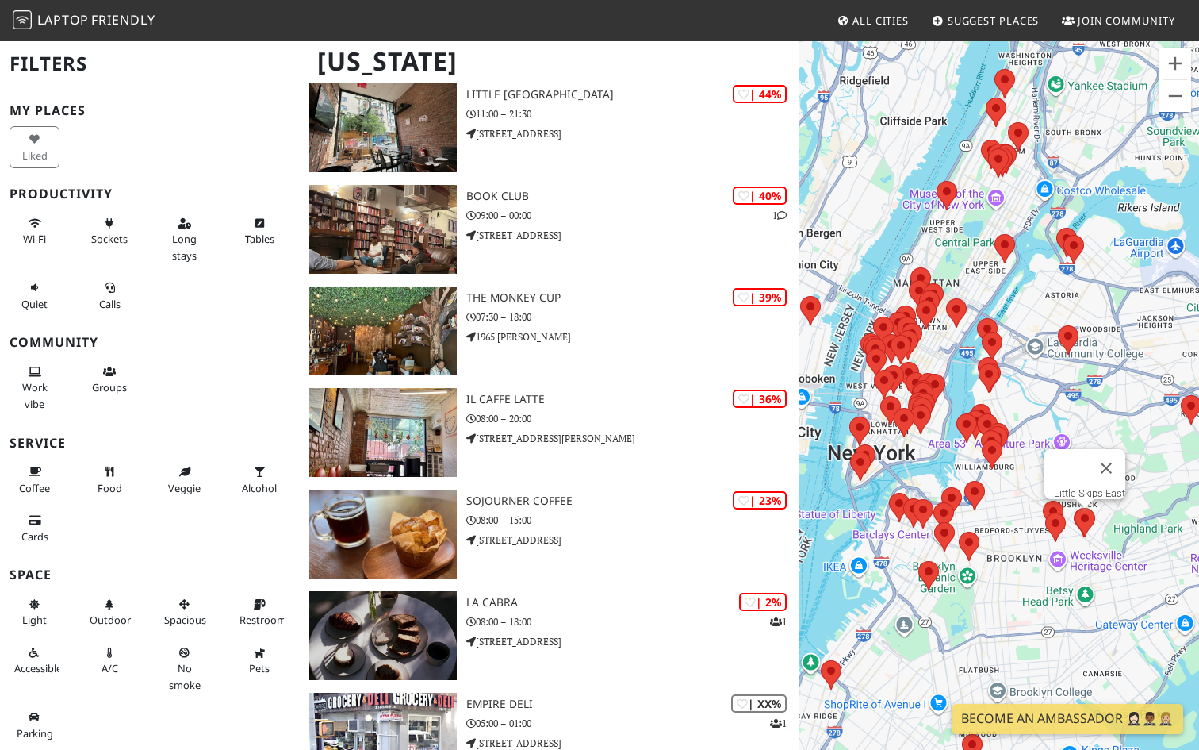
drag, startPoint x: 982, startPoint y: 250, endPoint x: 996, endPoint y: 116, distance: 134.8
click at [996, 115] on div "To navigate, press the arrow keys. [GEOGRAPHIC_DATA]" at bounding box center [1000, 415] width 400 height 750
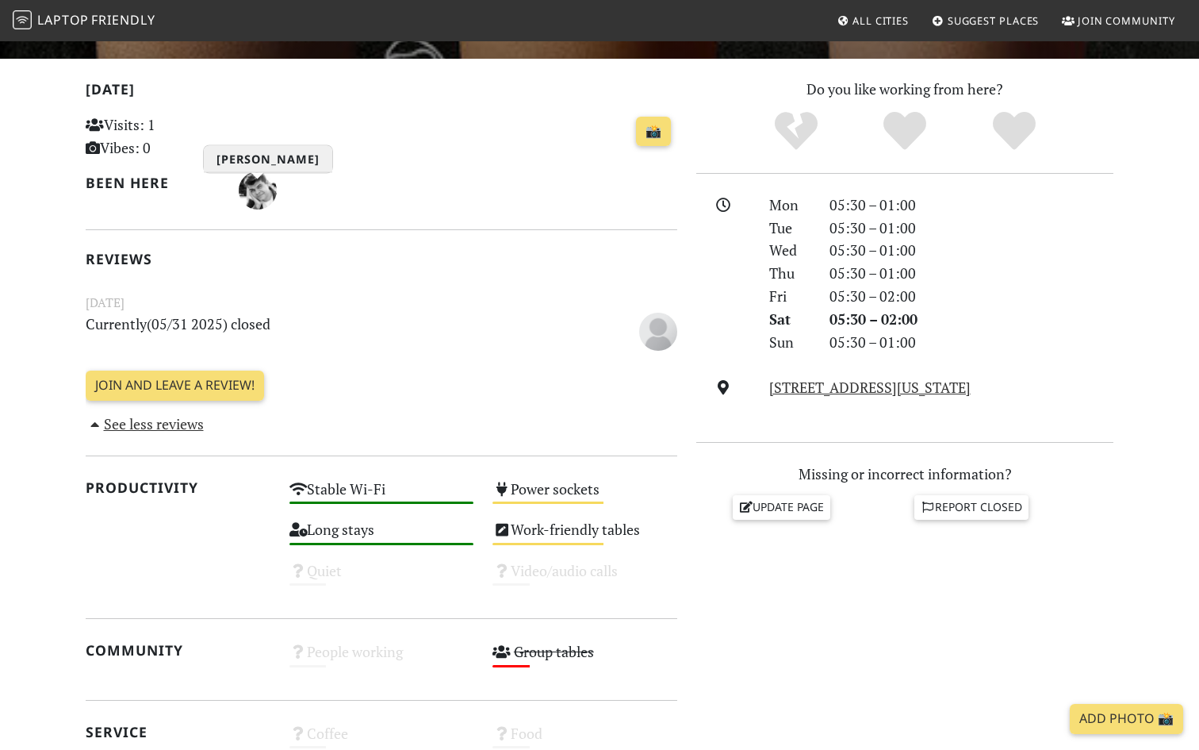
scroll to position [847, 0]
